Goal: Task Accomplishment & Management: Use online tool/utility

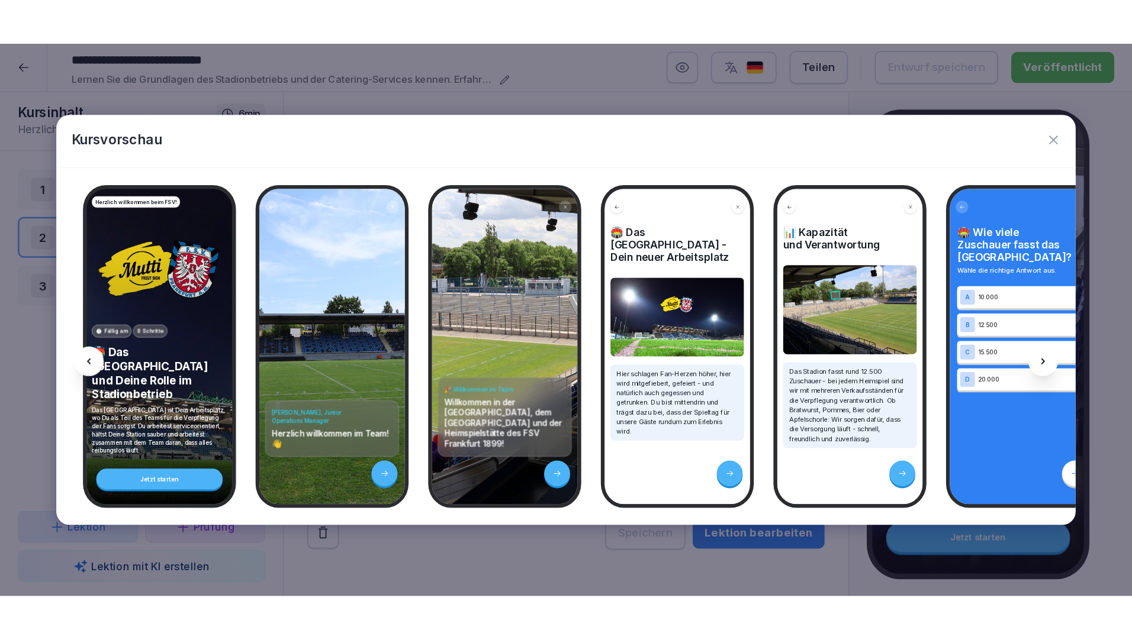
scroll to position [0, 1216]
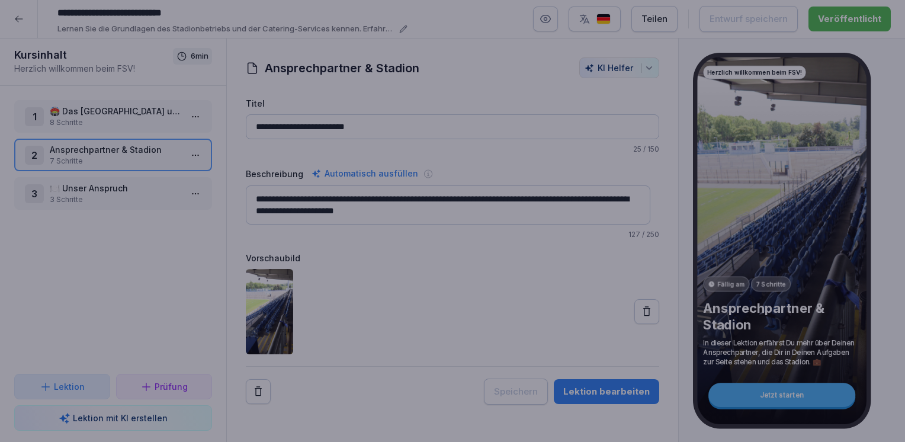
click at [542, 36] on div at bounding box center [452, 221] width 905 height 442
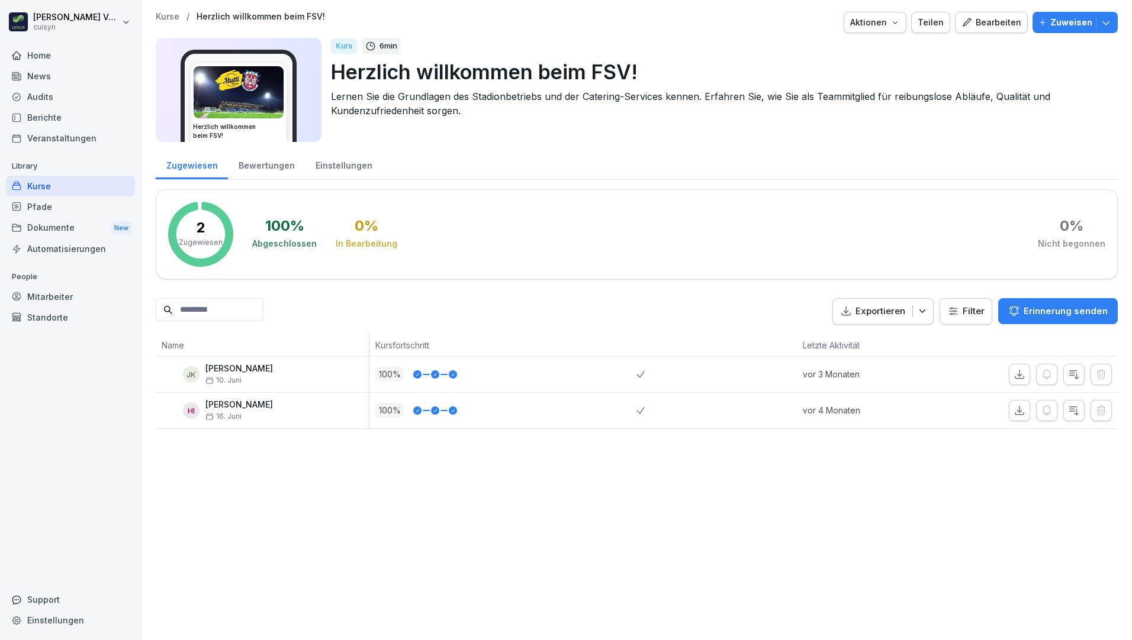
click at [66, 294] on div "Mitarbeiter" at bounding box center [70, 297] width 129 height 21
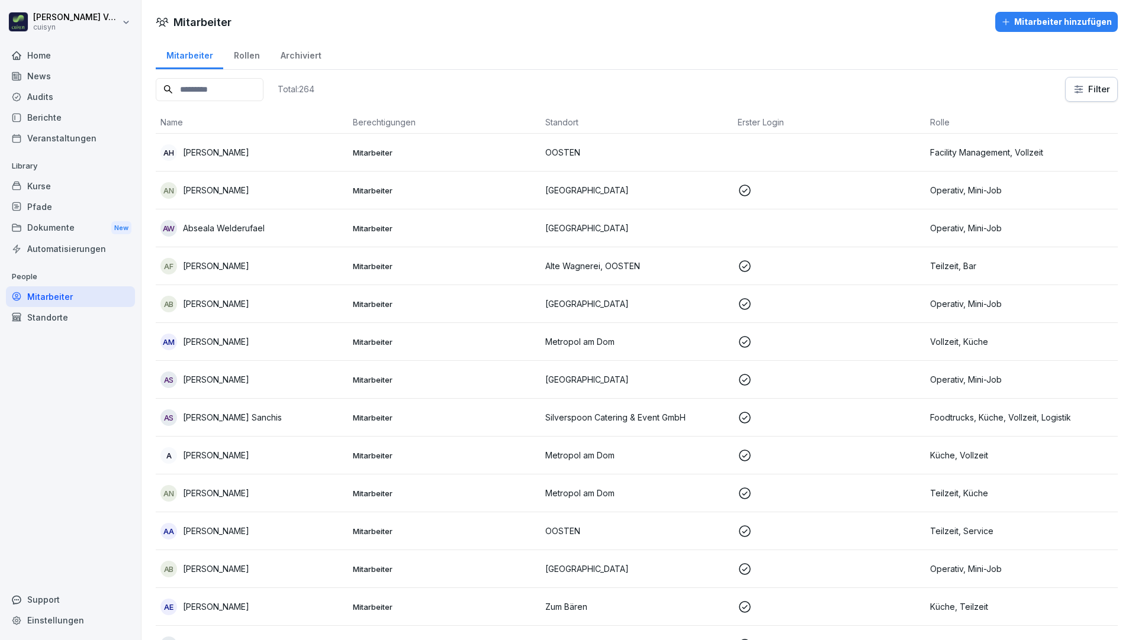
click at [95, 246] on div "Automatisierungen" at bounding box center [70, 249] width 129 height 21
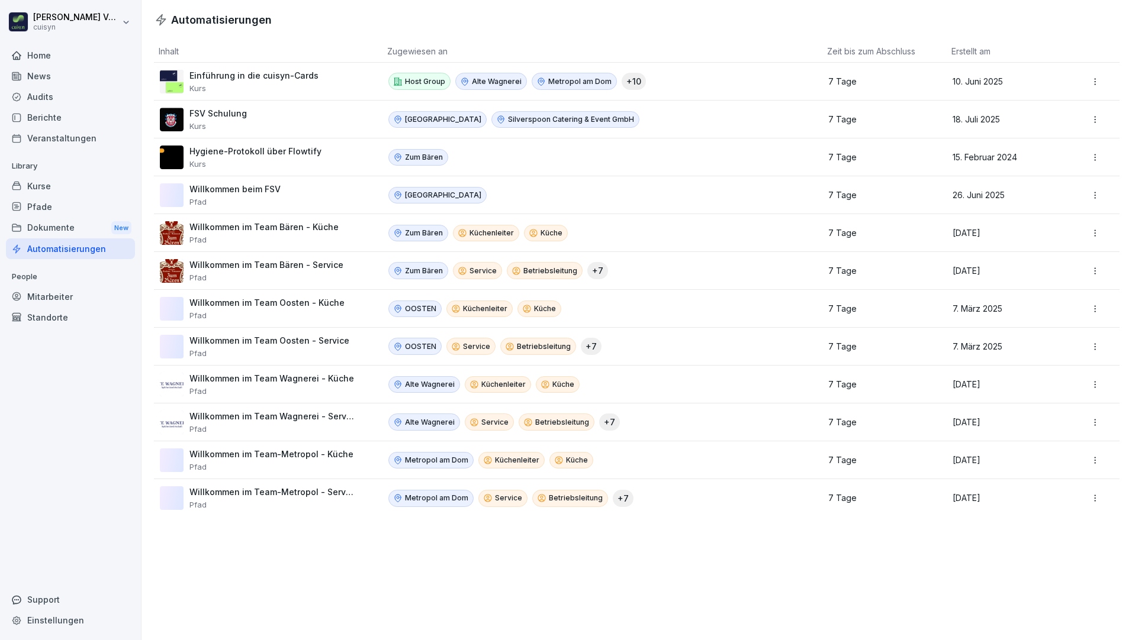
click at [52, 185] on div "Kurse" at bounding box center [70, 186] width 129 height 21
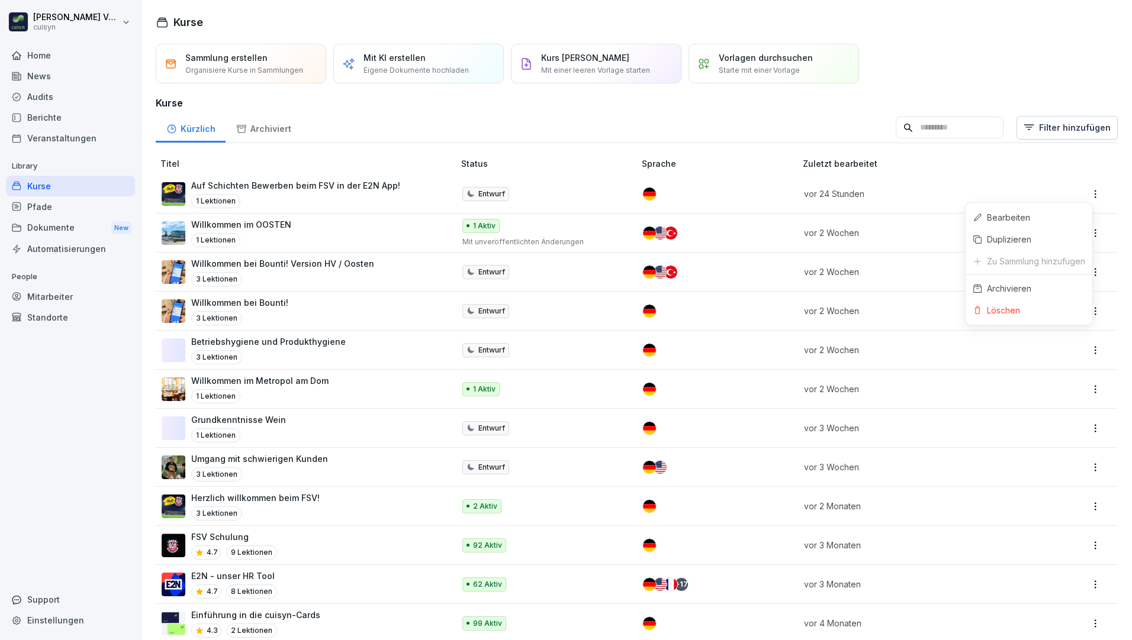
click at [1087, 188] on html "[PERSON_NAME] cuisyn Home News Audits Berichte Veranstaltungen Library Kurse Pf…" at bounding box center [566, 320] width 1132 height 640
click at [1018, 213] on div "Bearbeiten" at bounding box center [1008, 217] width 43 height 12
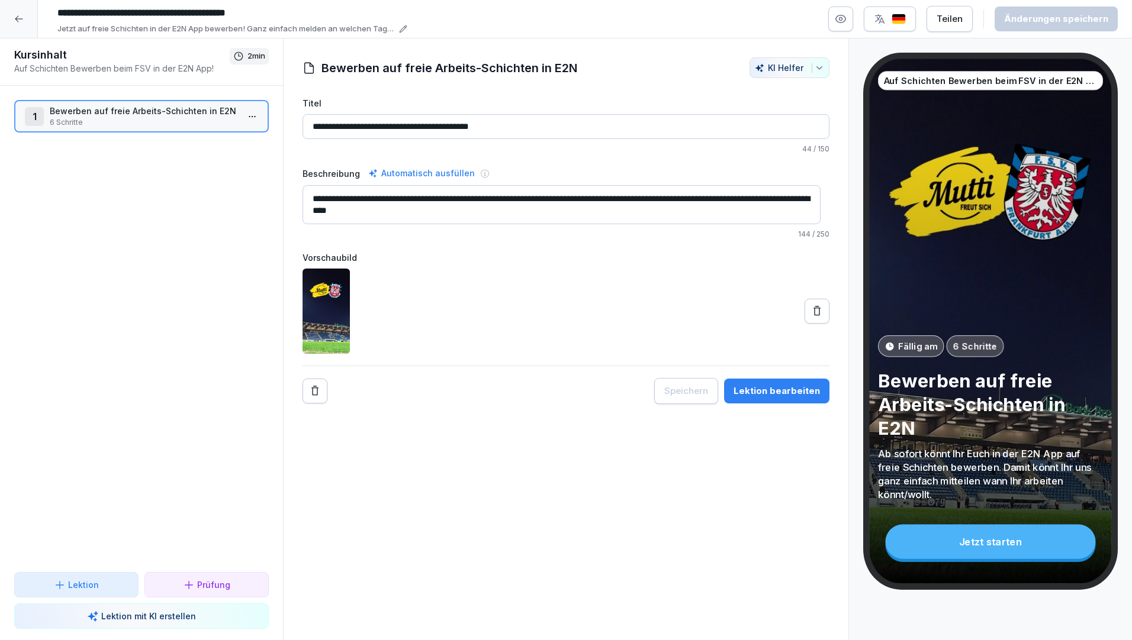
click at [961, 18] on div "Teilen" at bounding box center [949, 18] width 26 height 13
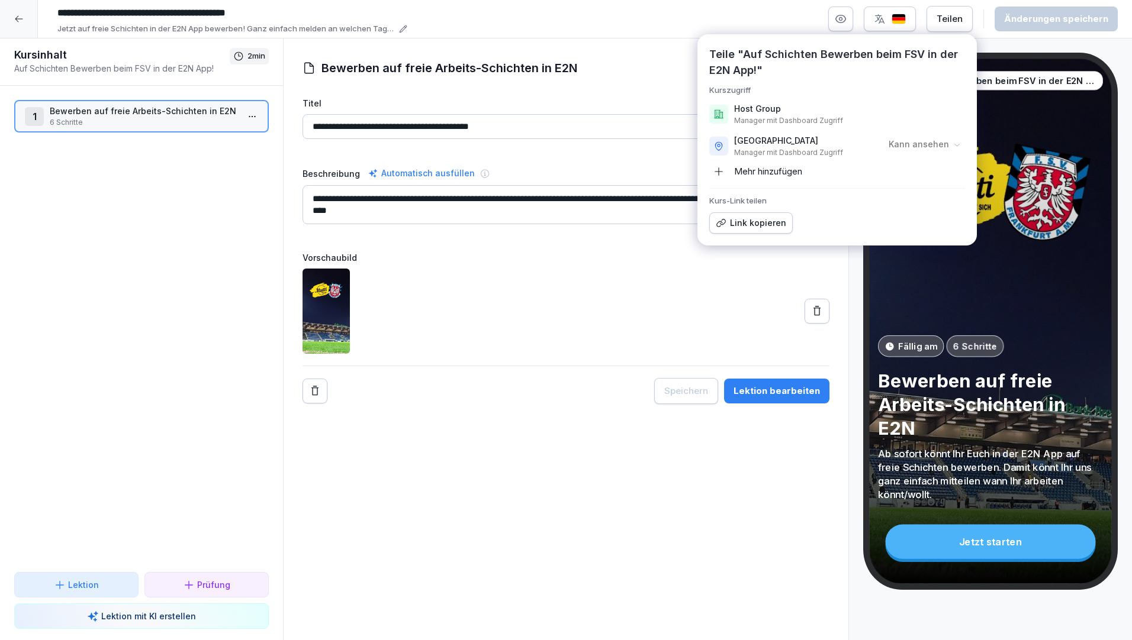
click at [762, 168] on div "Mehr hinzufügen" at bounding box center [755, 171] width 93 height 19
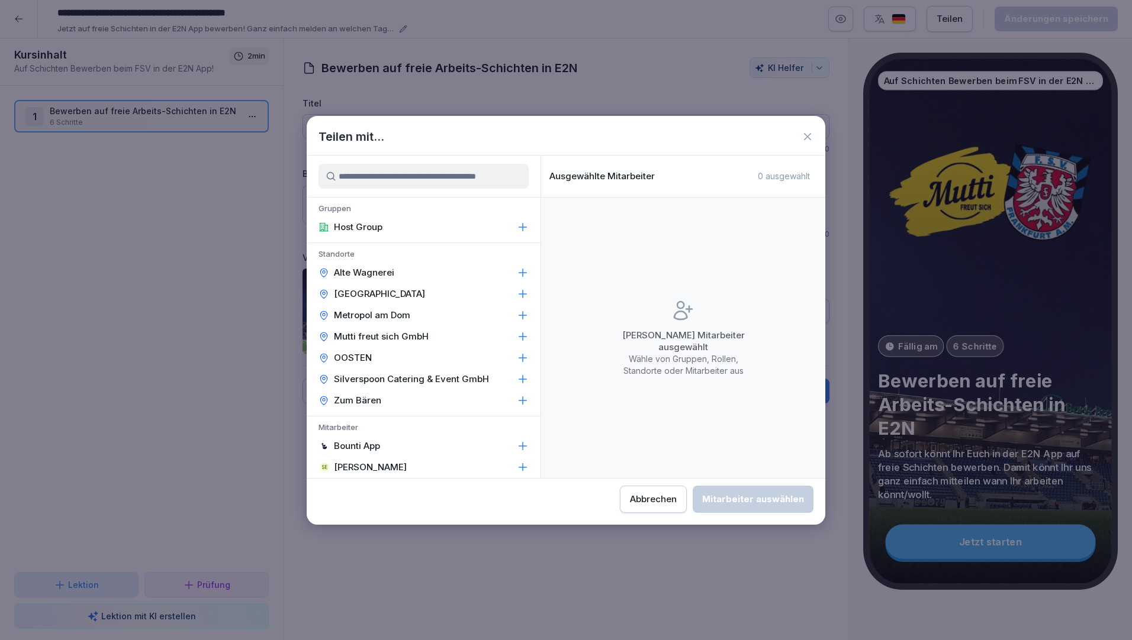
click at [338, 289] on p "[GEOGRAPHIC_DATA]" at bounding box center [379, 294] width 91 height 12
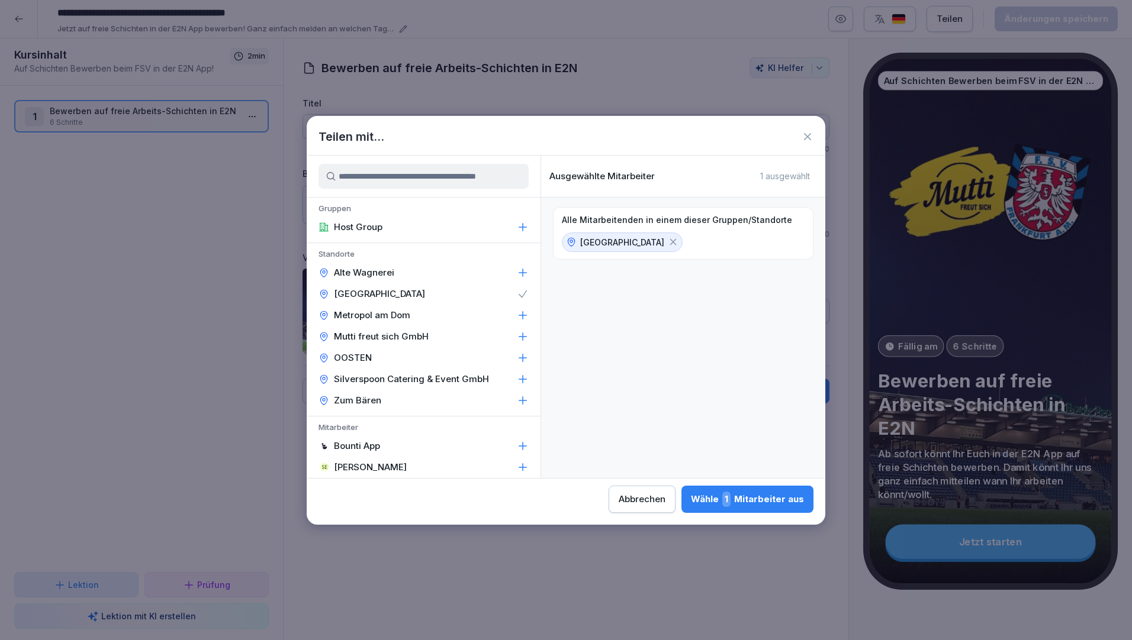
click at [373, 443] on p "Bounti App" at bounding box center [357, 446] width 46 height 12
click at [679, 302] on div "und die folgenden Mitarbeiter Bounti App" at bounding box center [683, 291] width 260 height 57
click at [760, 502] on div "Wähle 2 Mitarbeiter aus" at bounding box center [746, 499] width 115 height 15
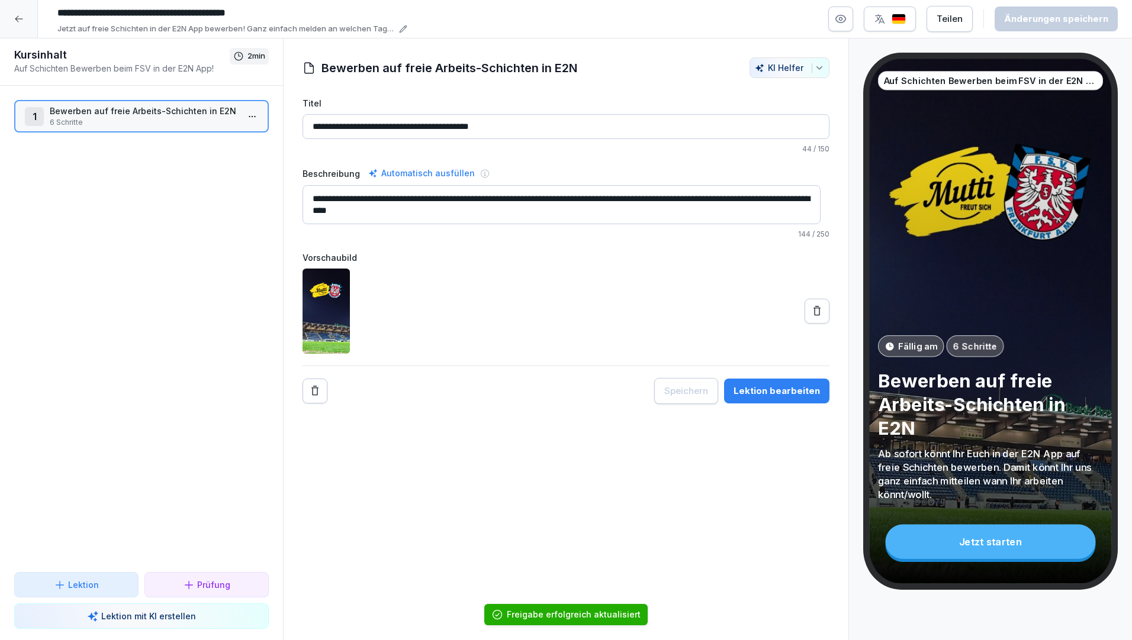
click at [959, 21] on div "Teilen" at bounding box center [949, 18] width 26 height 13
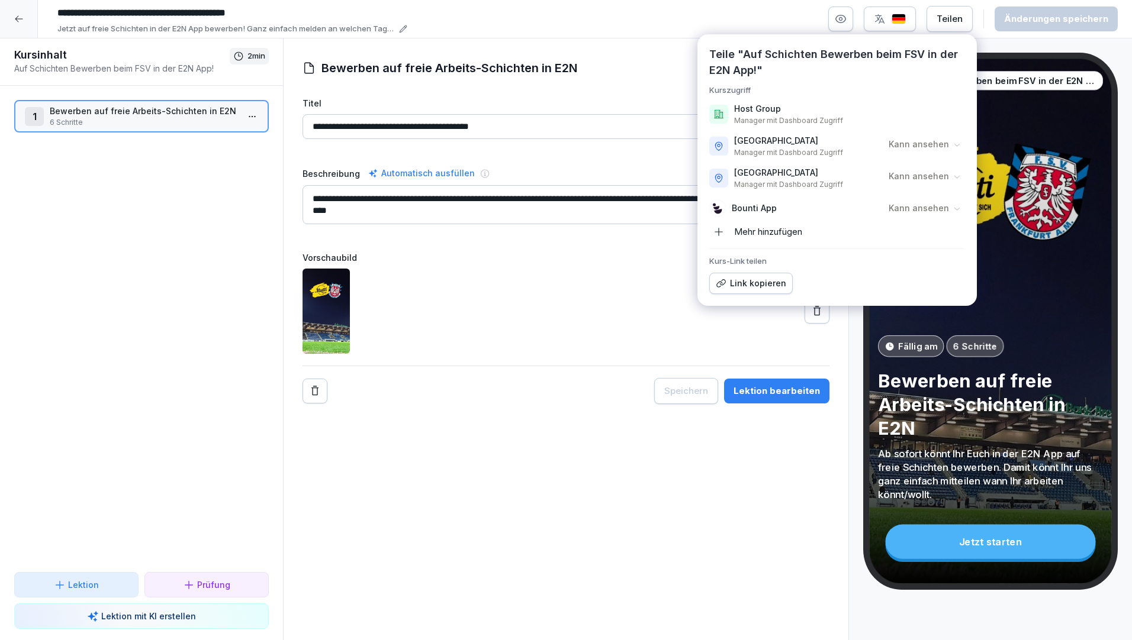
click at [790, 231] on div "Mehr hinzufügen" at bounding box center [755, 232] width 93 height 19
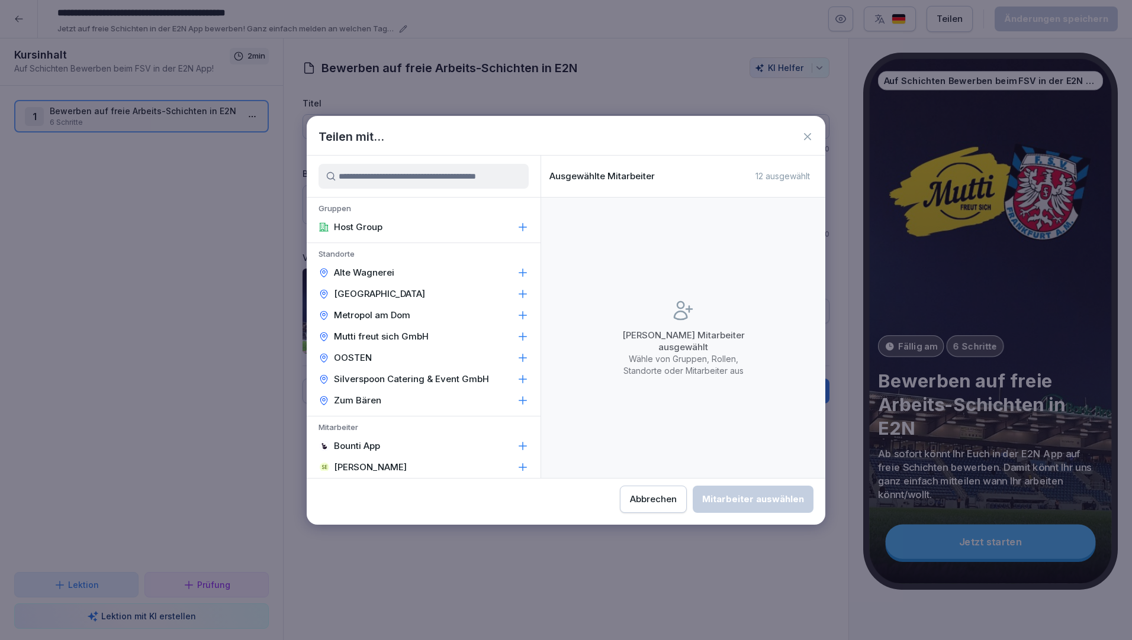
click at [790, 231] on div "Keine Mitarbeiter ausgewählt Wähle von Gruppen, Rollen, Standorte oder Mitarbei…" at bounding box center [683, 338] width 284 height 281
click at [390, 291] on div "FSV-Stadion" at bounding box center [424, 294] width 234 height 21
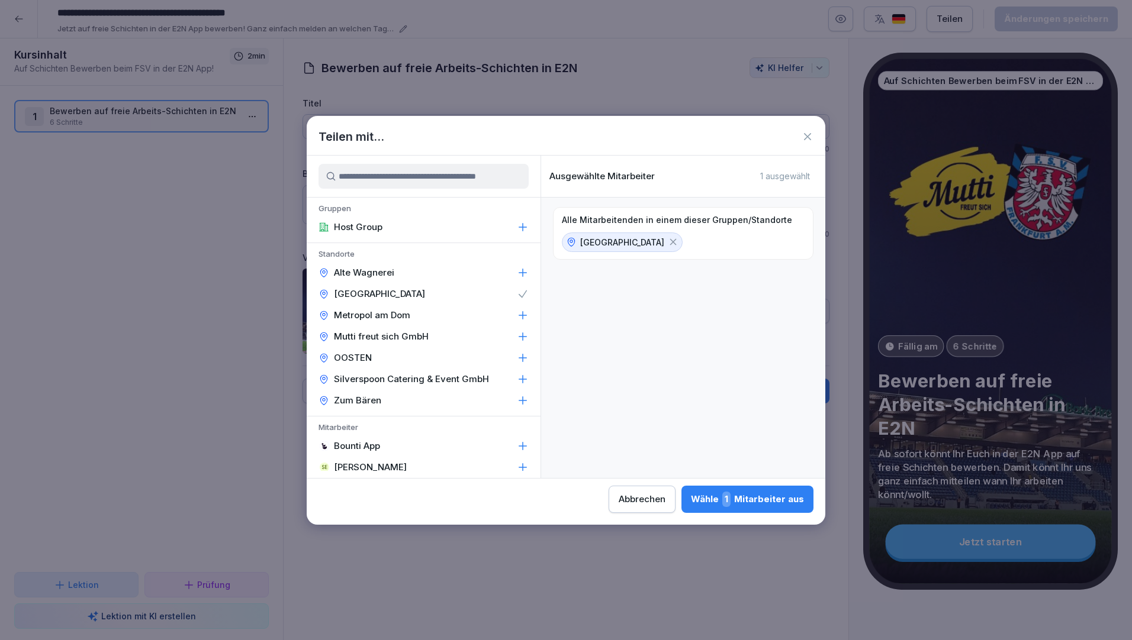
click at [712, 498] on div "Wähle 1 Mitarbeiter aus" at bounding box center [747, 499] width 113 height 15
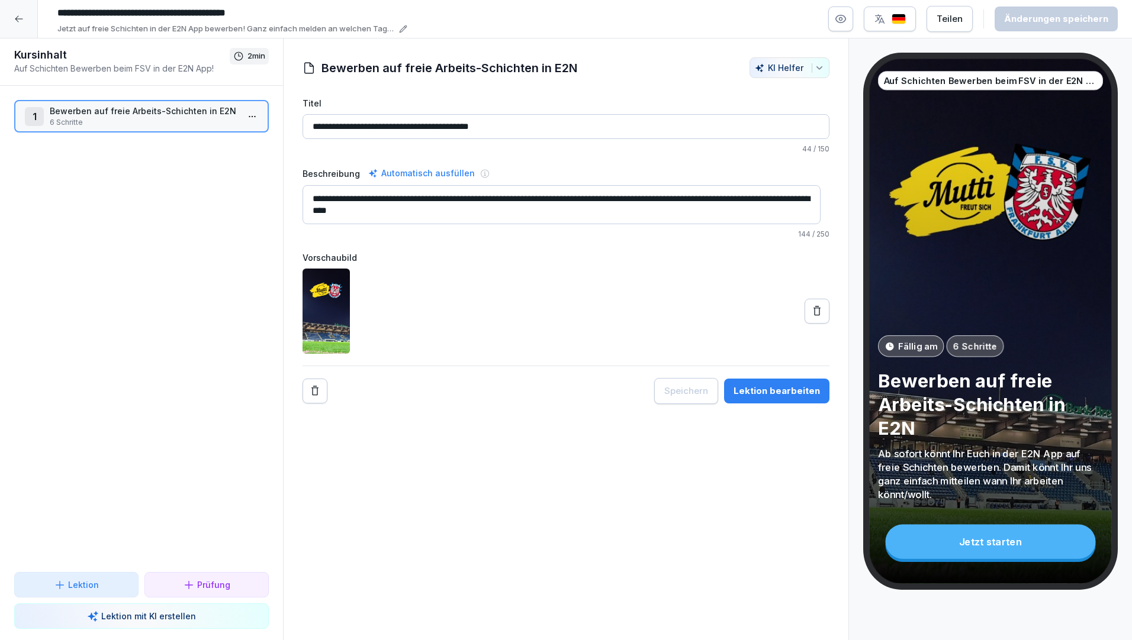
click at [12, 15] on div at bounding box center [19, 19] width 38 height 38
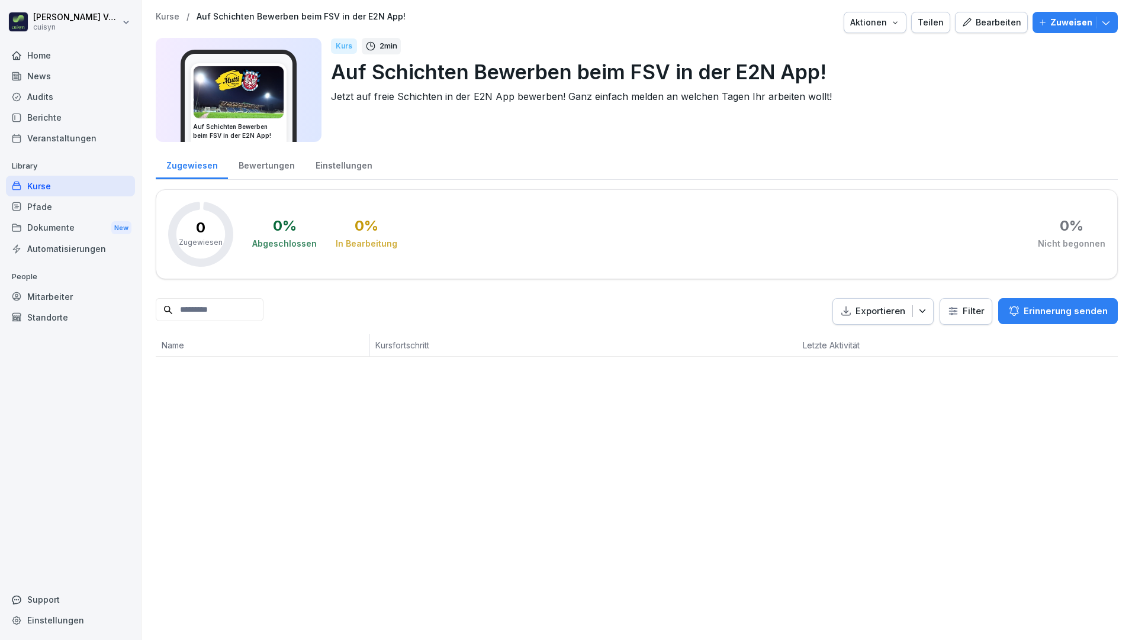
click at [63, 185] on div "Kurse" at bounding box center [70, 186] width 129 height 21
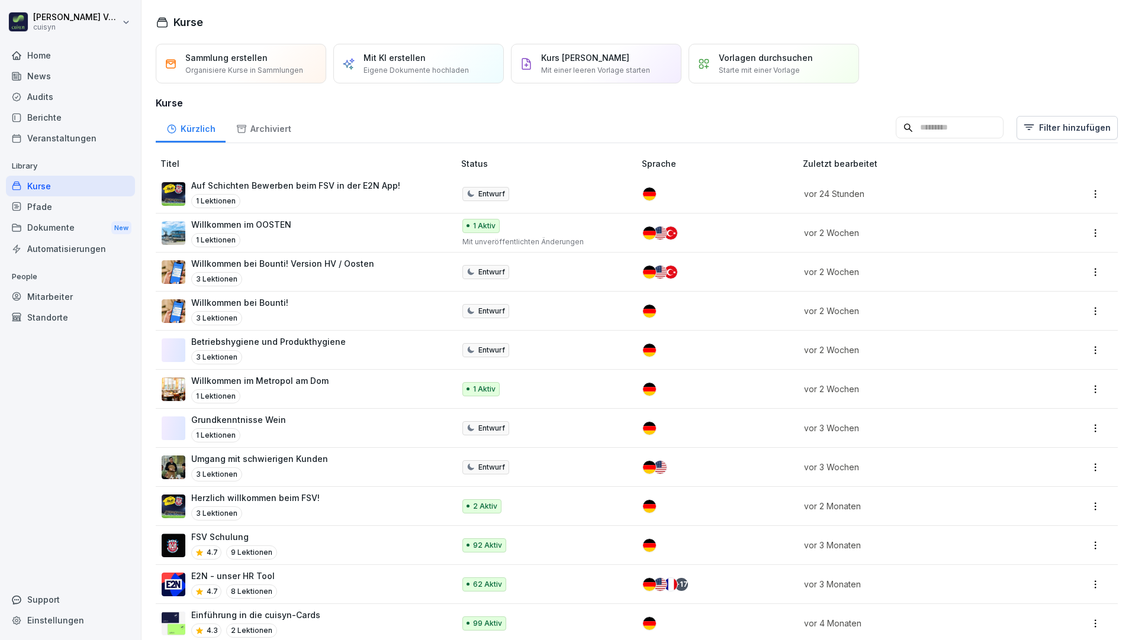
click at [483, 189] on p "Entwurf" at bounding box center [491, 194] width 27 height 11
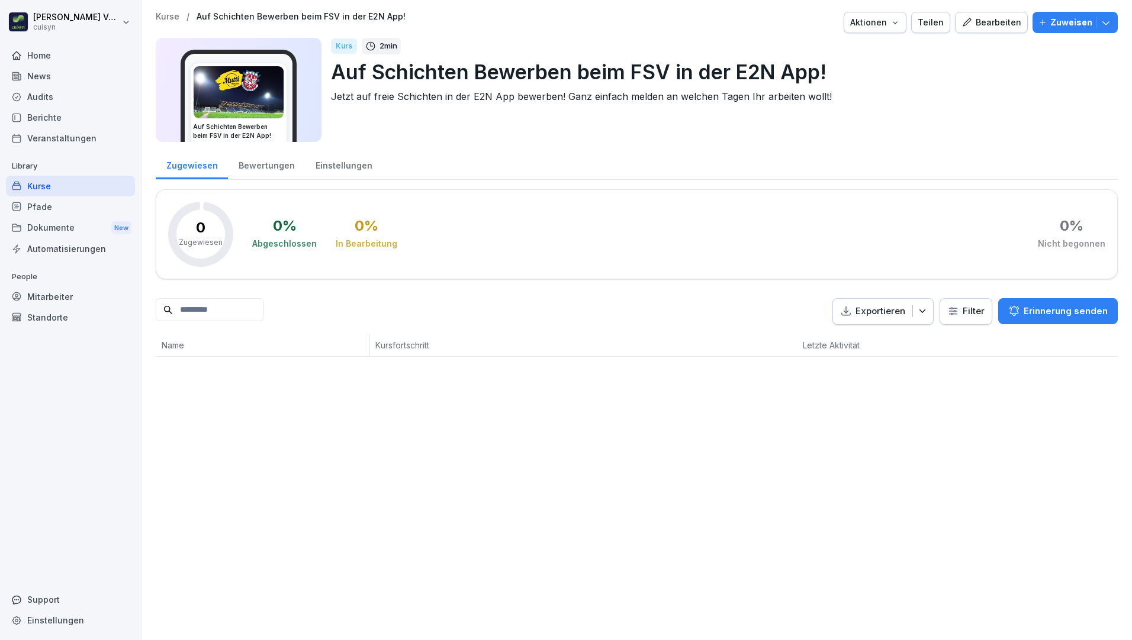
click at [1102, 22] on icon "button" at bounding box center [1106, 23] width 12 height 12
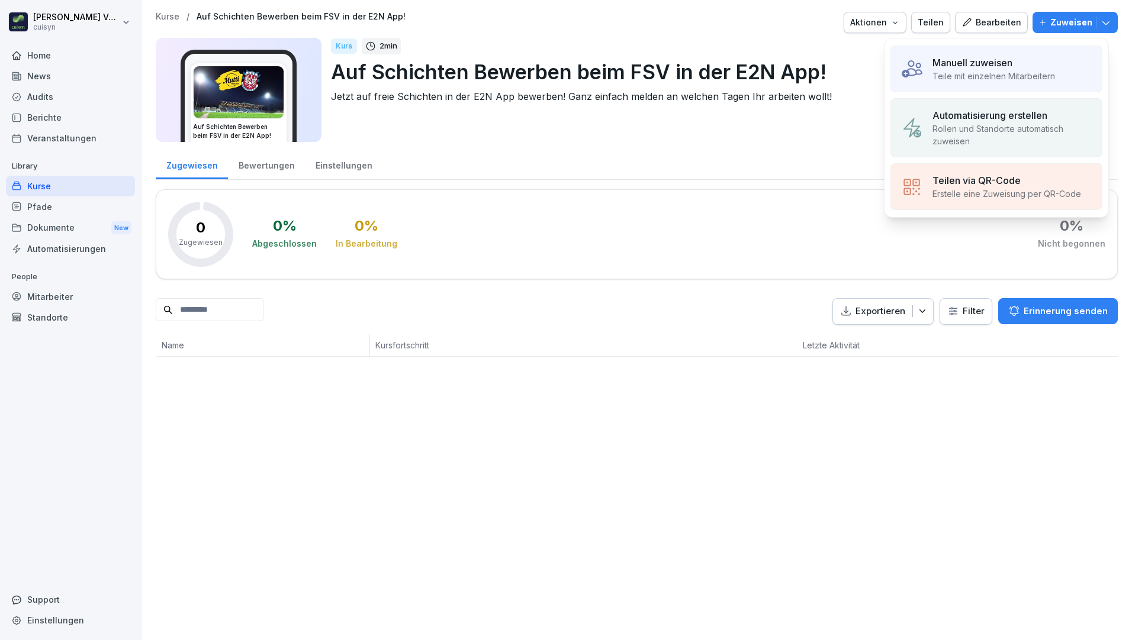
click at [980, 66] on p "Manuell zuweisen" at bounding box center [972, 63] width 80 height 14
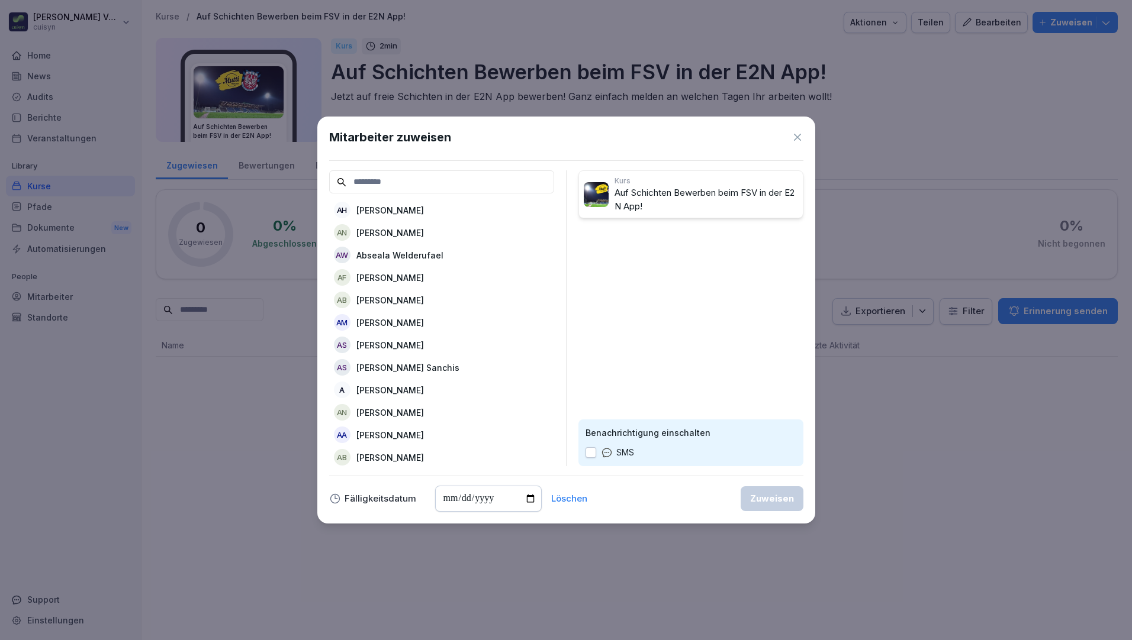
click at [797, 134] on icon at bounding box center [797, 137] width 12 height 12
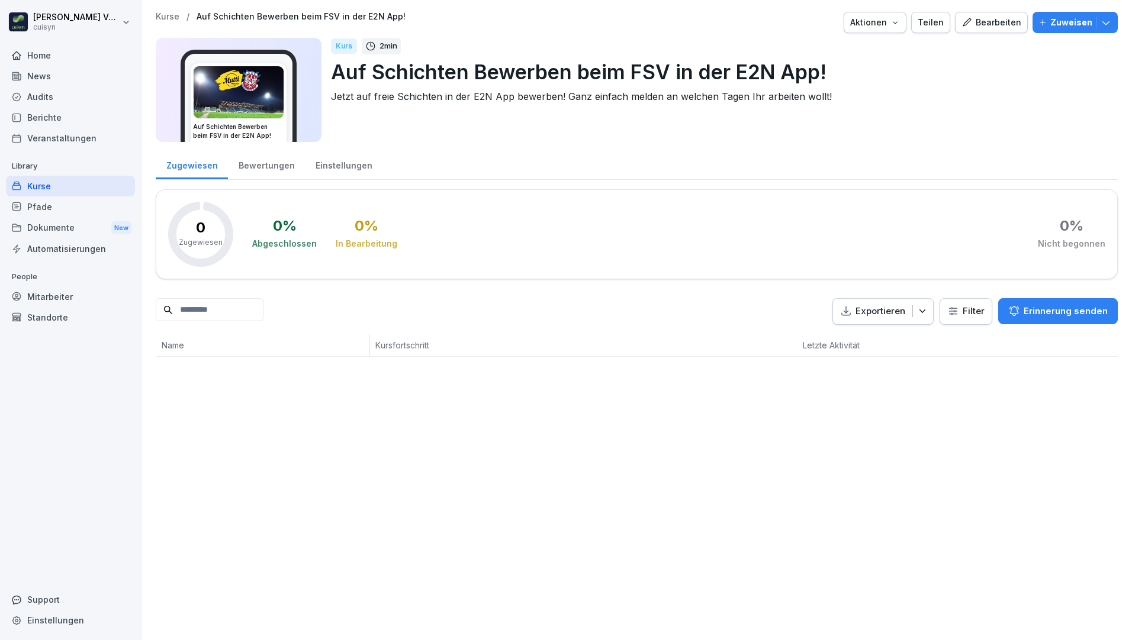
click at [987, 25] on div "Bearbeiten" at bounding box center [991, 22] width 60 height 13
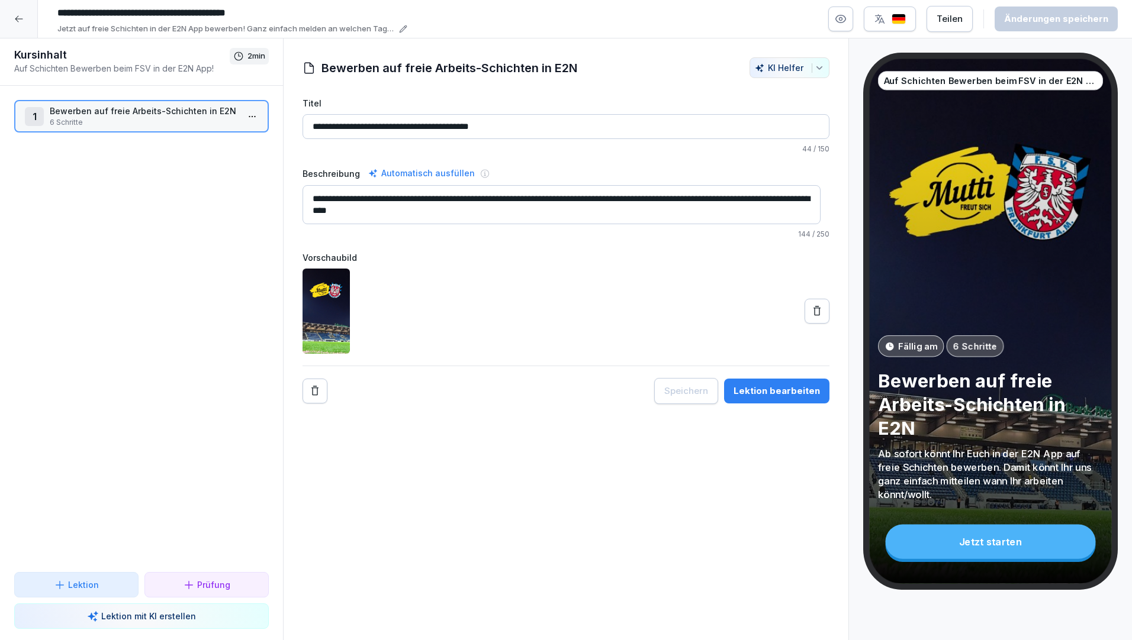
click at [963, 18] on div "Teilen" at bounding box center [949, 18] width 26 height 13
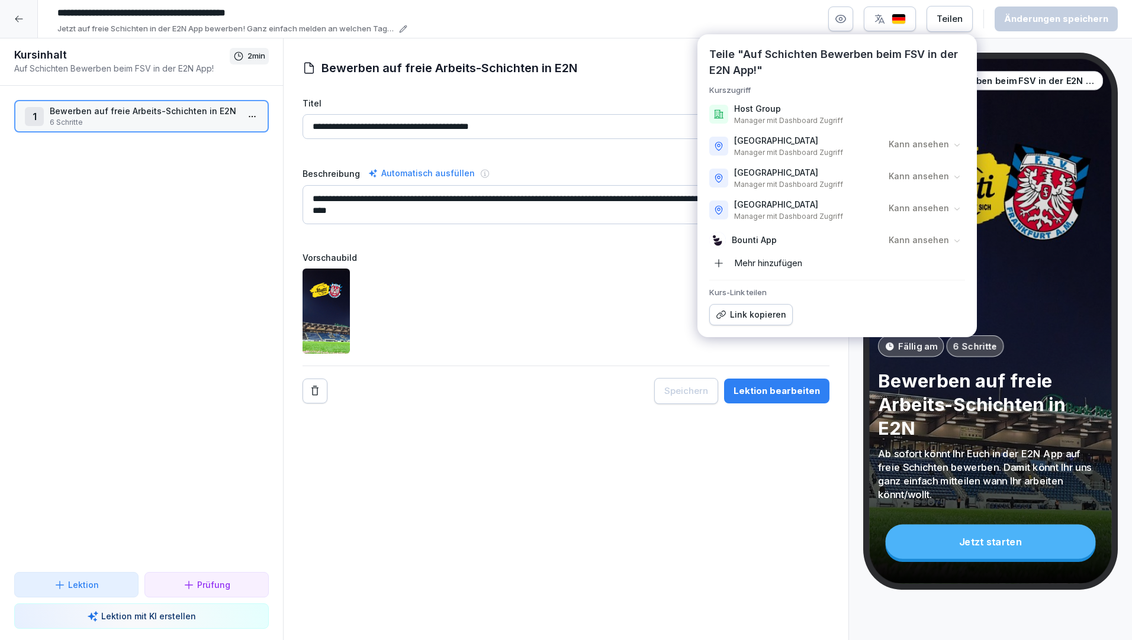
click at [752, 321] on div "Link kopieren" at bounding box center [751, 314] width 70 height 13
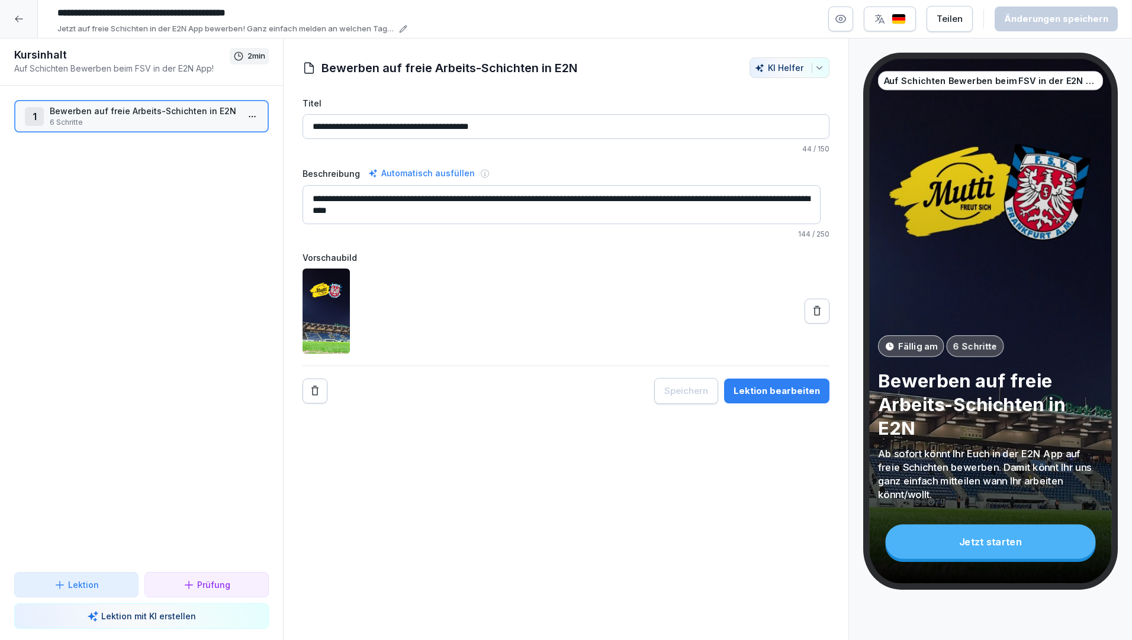
click at [802, 449] on div "**********" at bounding box center [566, 339] width 566 height 603
click at [783, 390] on div "Lektion bearbeiten" at bounding box center [776, 391] width 86 height 13
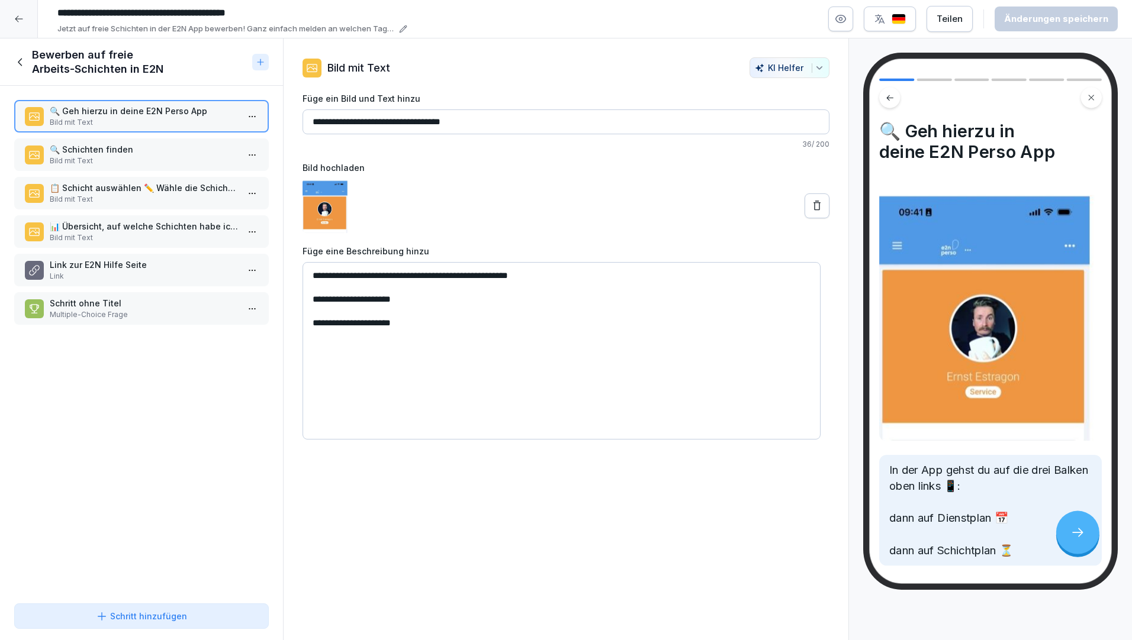
click at [95, 192] on p "📋 Schicht auswählen ✏️ Wähle die Schicht aus, an der du arbeiten möchtest, und …" at bounding box center [144, 188] width 188 height 12
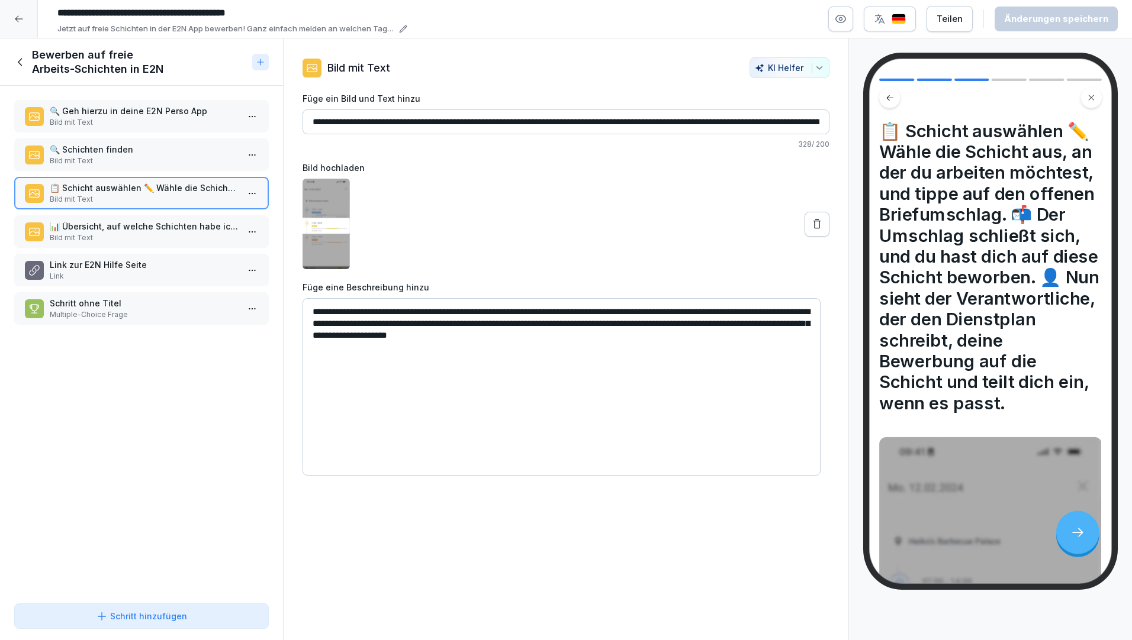
drag, startPoint x: 315, startPoint y: 312, endPoint x: 804, endPoint y: 340, distance: 489.7
click at [804, 340] on textarea "**********" at bounding box center [561, 387] width 518 height 178
type input "**********"
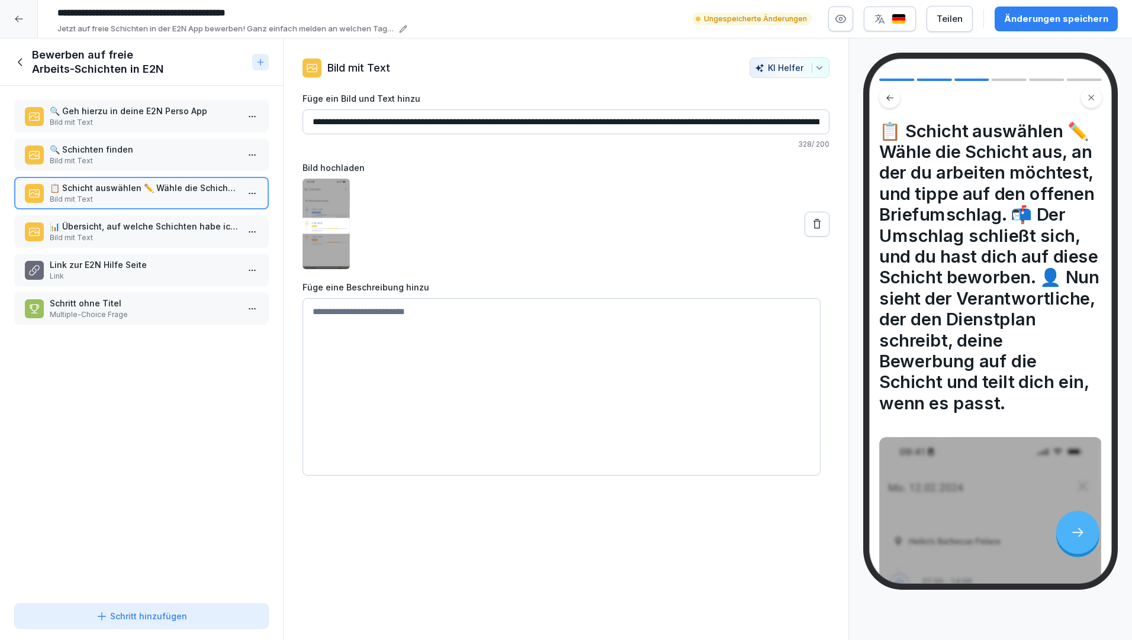
click at [1057, 14] on div "Änderungen speichern" at bounding box center [1056, 18] width 104 height 13
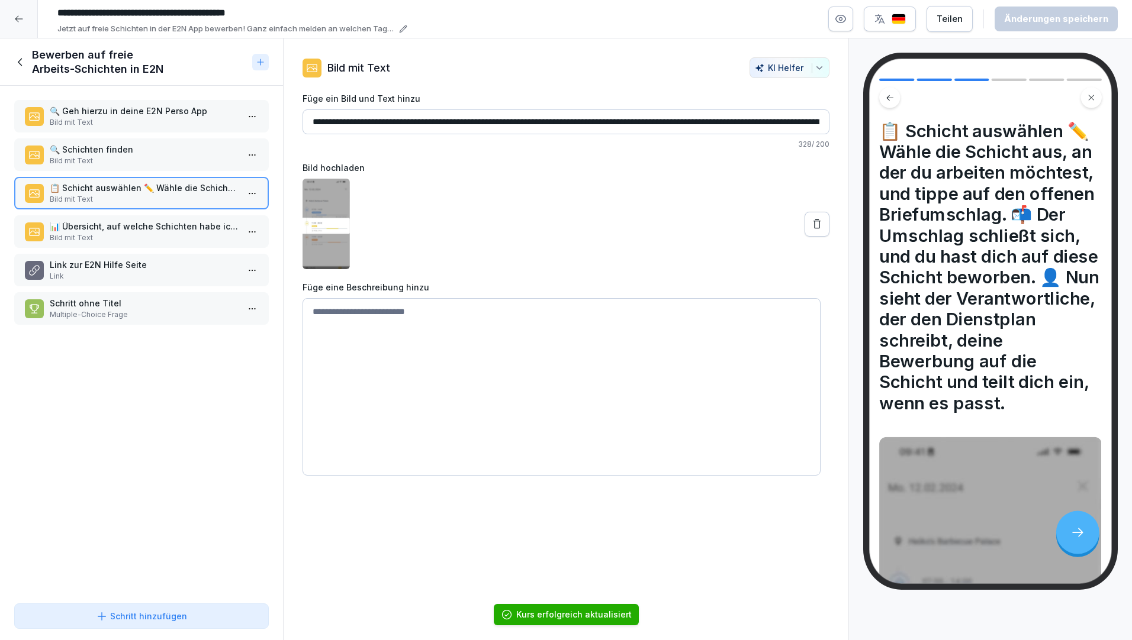
type input "**********"
click at [117, 308] on p "Schritt ohne Titel" at bounding box center [144, 303] width 188 height 12
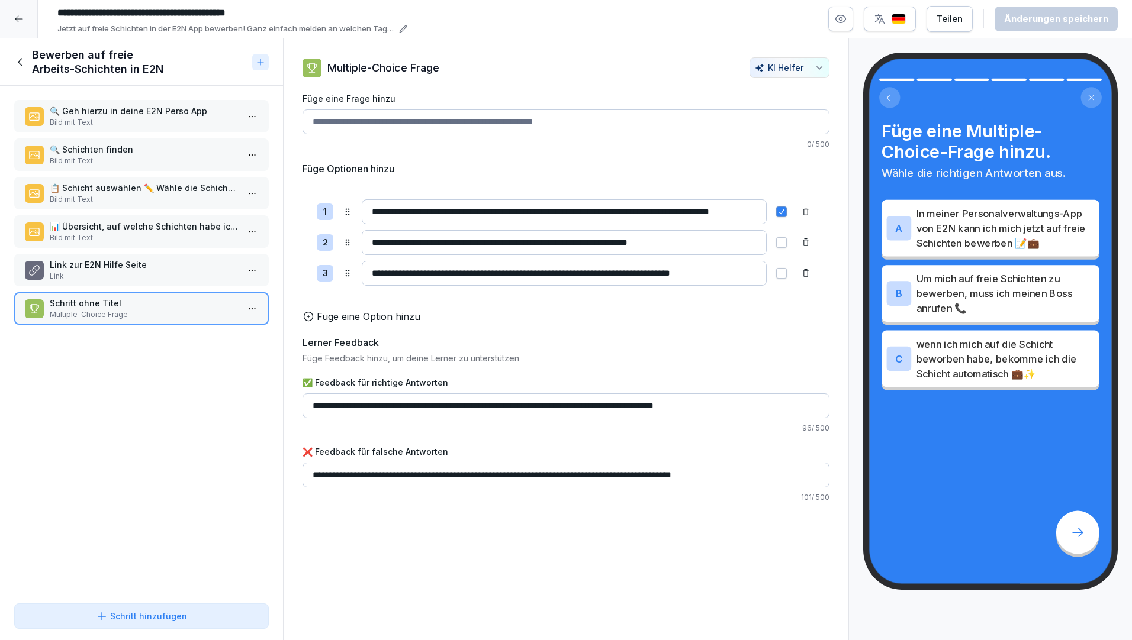
drag, startPoint x: 605, startPoint y: 120, endPoint x: 452, endPoint y: 123, distance: 153.3
click at [452, 123] on input "Füge eine Frage hinzu" at bounding box center [565, 122] width 527 height 25
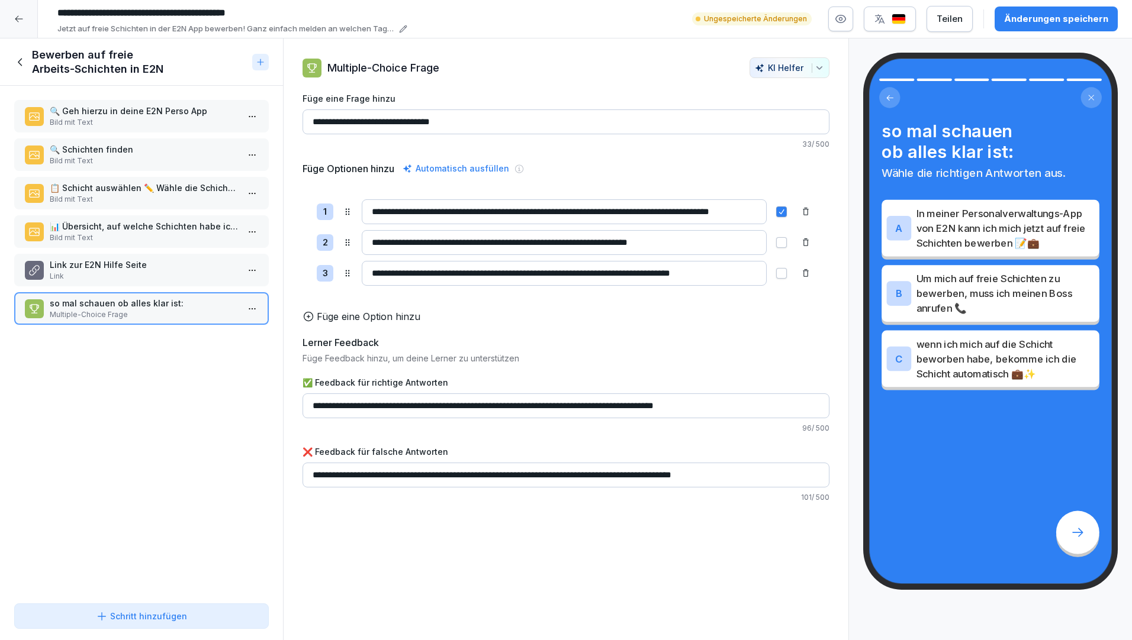
type input "**********"
click at [1060, 21] on div "Änderungen speichern" at bounding box center [1056, 18] width 104 height 13
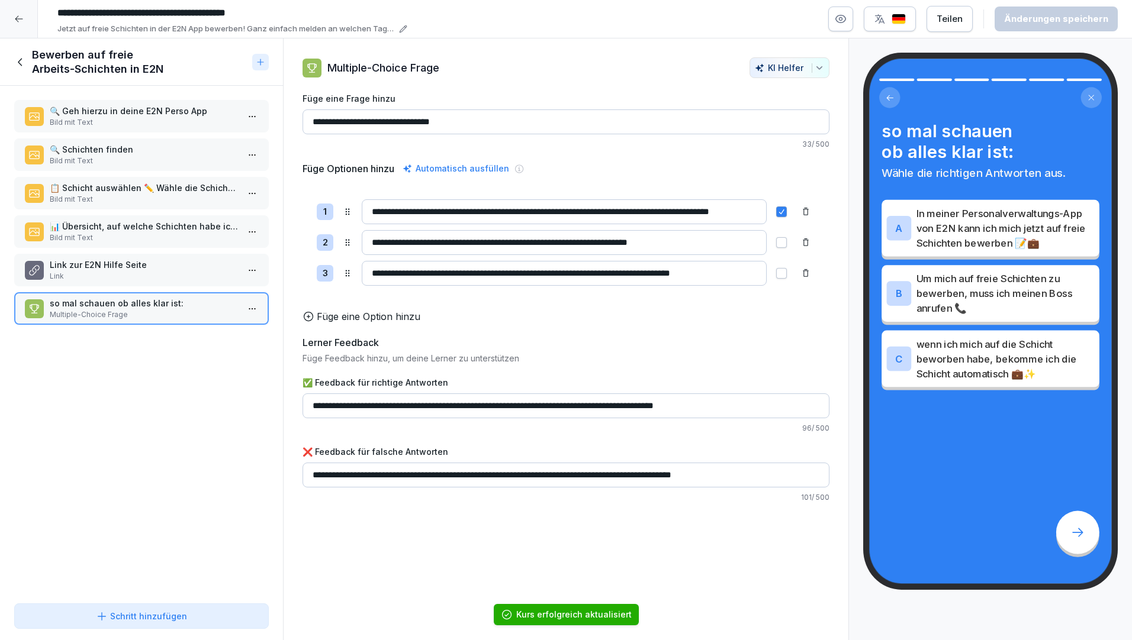
click at [955, 21] on div "Teilen" at bounding box center [949, 18] width 26 height 13
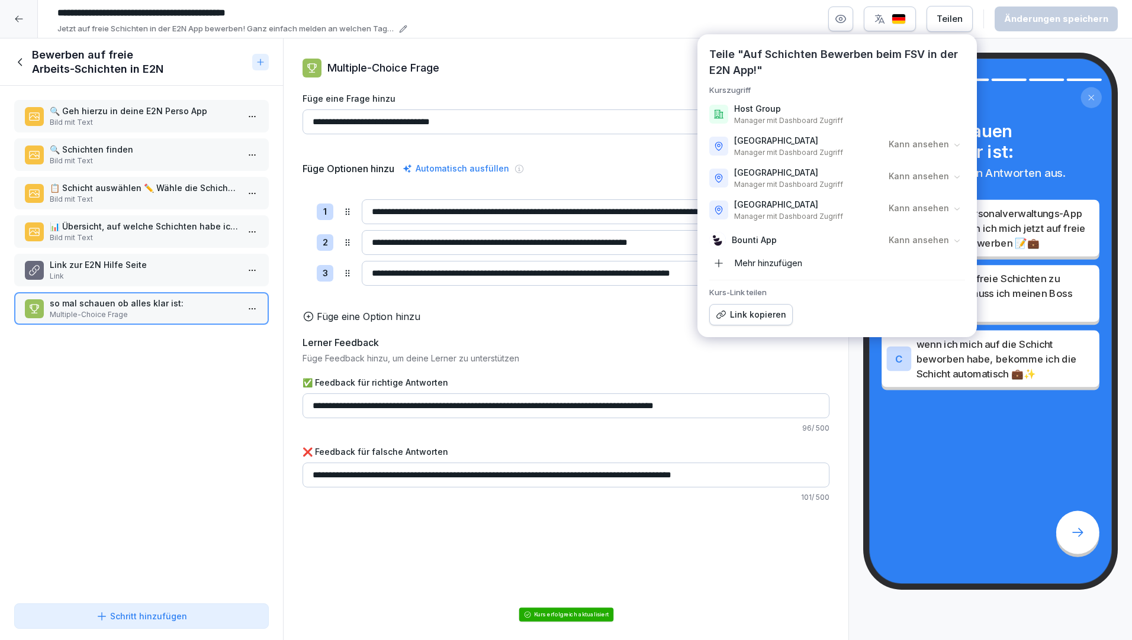
click at [759, 312] on div "Link kopieren" at bounding box center [751, 314] width 70 height 13
